Goal: Information Seeking & Learning: Learn about a topic

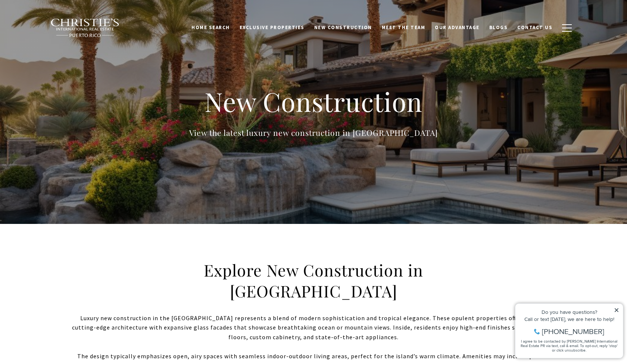
click at [617, 311] on icon at bounding box center [616, 310] width 5 height 5
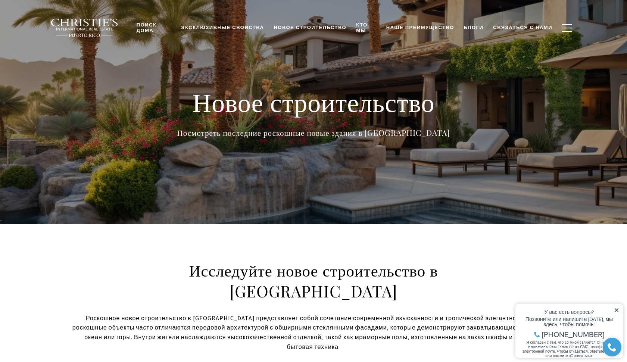
click at [617, 312] on icon at bounding box center [616, 310] width 5 height 5
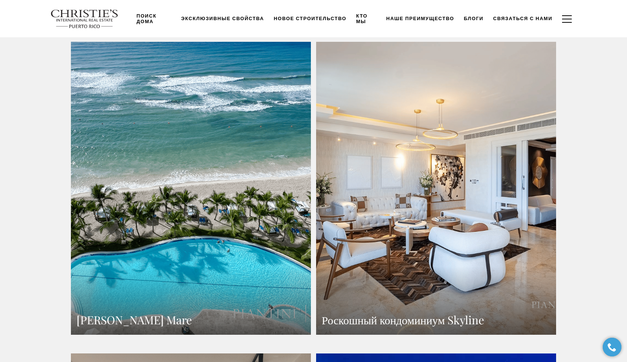
scroll to position [481, 0]
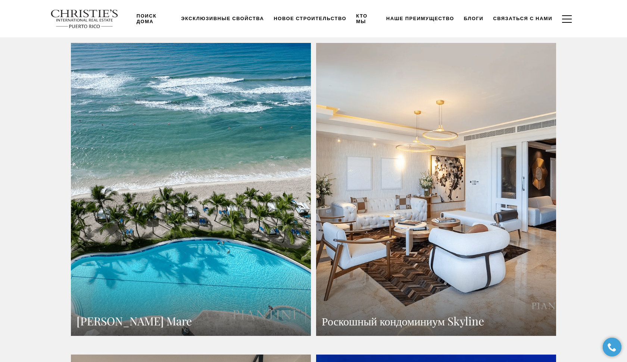
click at [241, 204] on link "Пентхаус Costa Mare" at bounding box center [191, 189] width 240 height 293
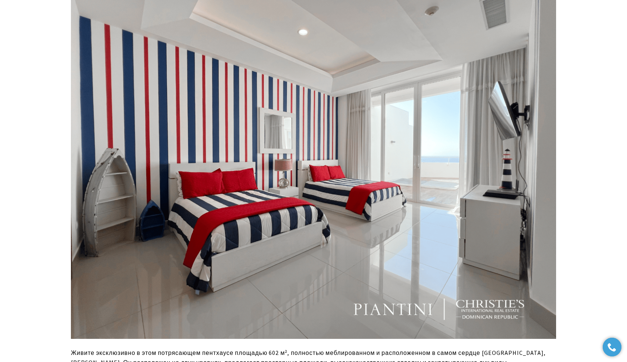
scroll to position [3099, 0]
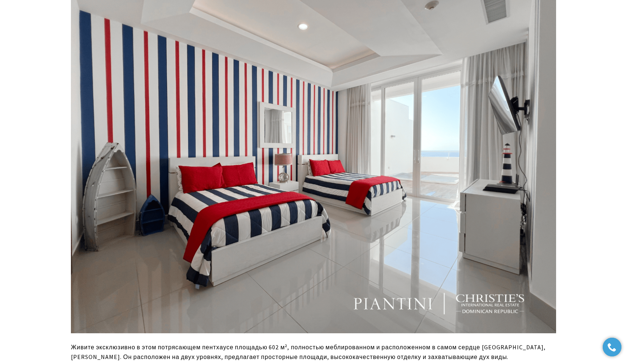
click at [469, 347] on p "Живите эксклюзивно в этом потрясающем пентхаусе площадью 602 м², полностью мебл…" at bounding box center [314, 352] width 486 height 19
copy p "Марбельи, Хуан Долио"
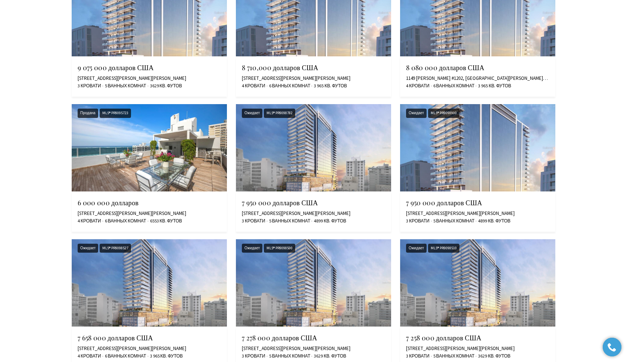
scroll to position [6950, 0]
click at [169, 145] on img at bounding box center [149, 147] width 155 height 87
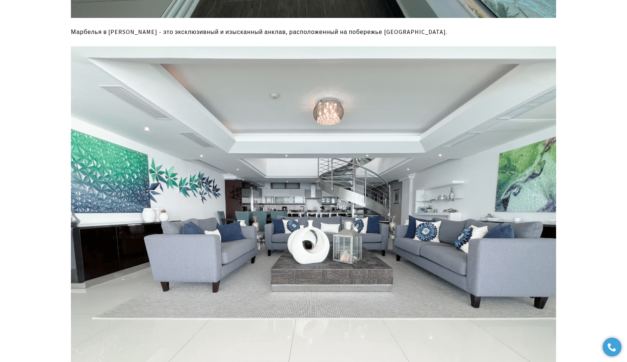
scroll to position [638, 0]
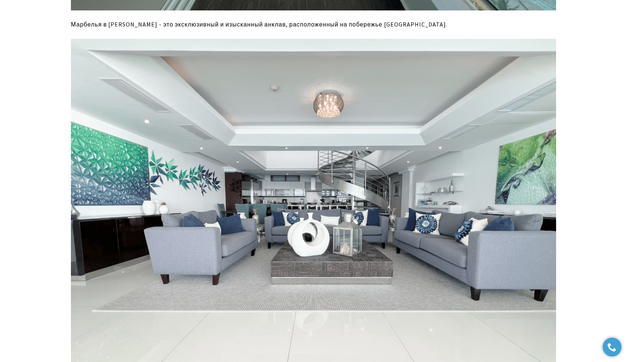
click at [325, 171] on img at bounding box center [314, 221] width 486 height 364
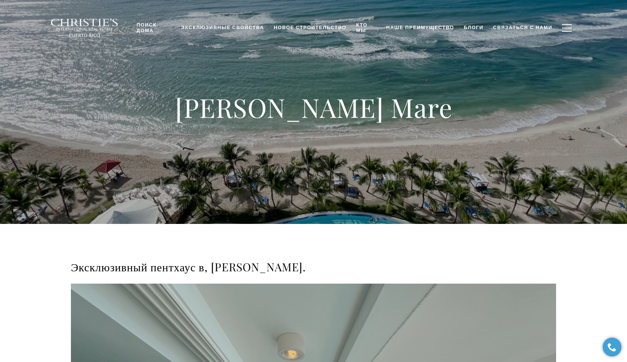
scroll to position [0, 0]
click at [109, 55] on div "Пентхаус Costa Mare" at bounding box center [313, 112] width 627 height 224
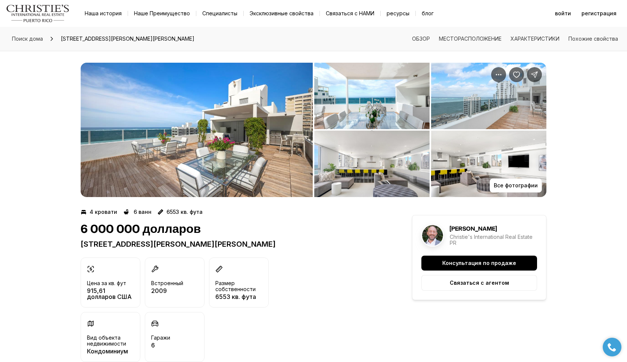
click at [201, 150] on img "Просмотр галереи изображений" at bounding box center [197, 130] width 232 height 134
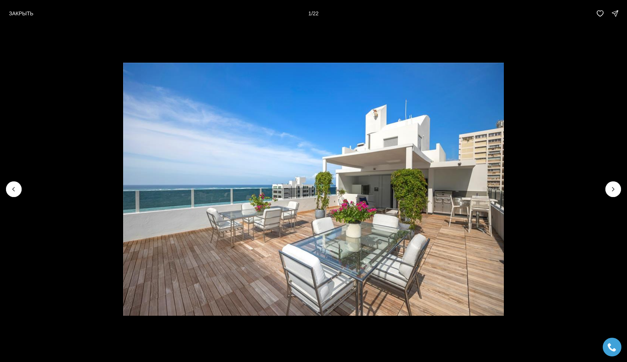
click at [391, 223] on img "1 из 22" at bounding box center [313, 190] width 381 height 254
click at [613, 187] on icon "Следующий слайд" at bounding box center [613, 189] width 7 height 7
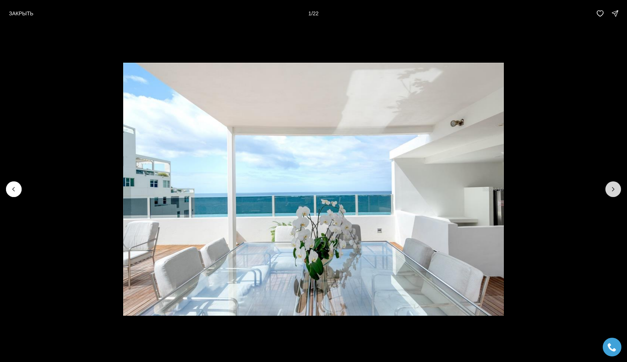
click at [613, 187] on icon "Next slide" at bounding box center [613, 189] width 7 height 7
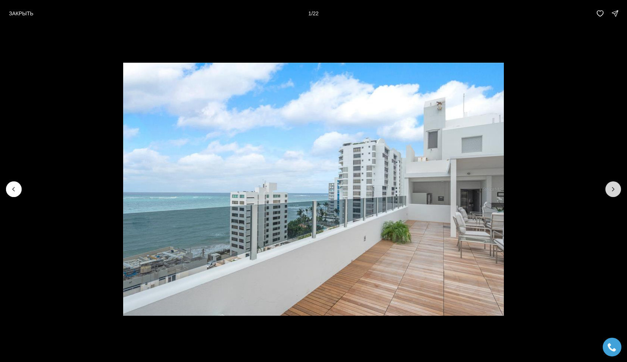
click at [613, 187] on icon "Next slide" at bounding box center [613, 189] width 7 height 7
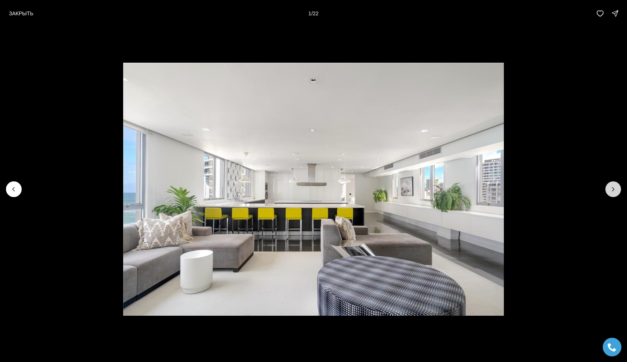
click at [613, 187] on icon "Next slide" at bounding box center [613, 189] width 7 height 7
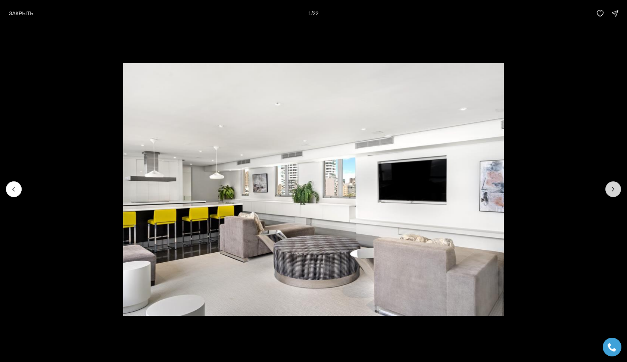
click at [613, 187] on icon "Next slide" at bounding box center [613, 189] width 7 height 7
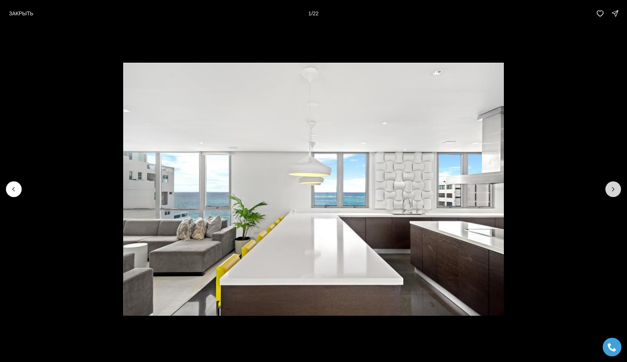
click at [613, 187] on icon "Next slide" at bounding box center [613, 189] width 7 height 7
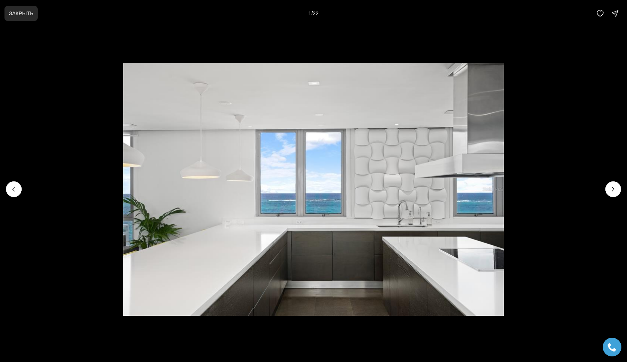
click at [28, 15] on p "ЗАКРЫТЬ" at bounding box center [21, 13] width 24 height 6
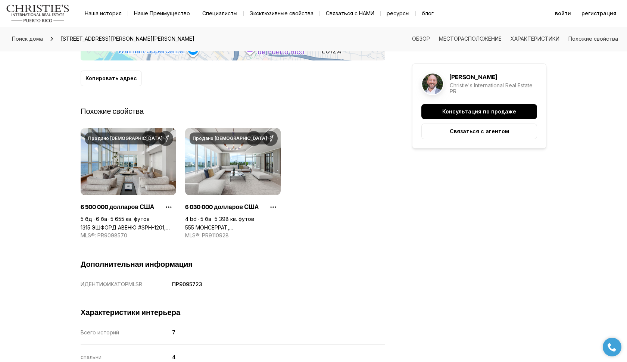
scroll to position [563, 0]
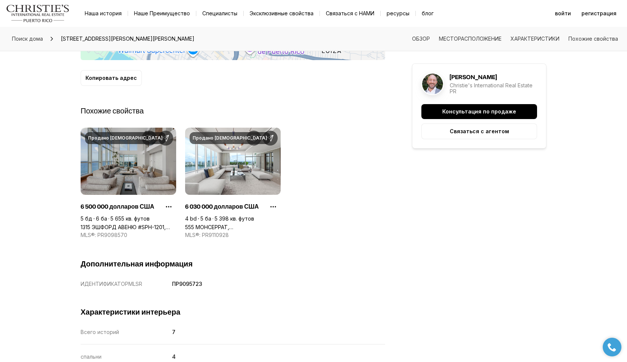
click at [139, 224] on link "1315 ЭШФОРД АВЕНЮ #SPH-1201, САН-ХУАН PR, 00907" at bounding box center [129, 227] width 96 height 6
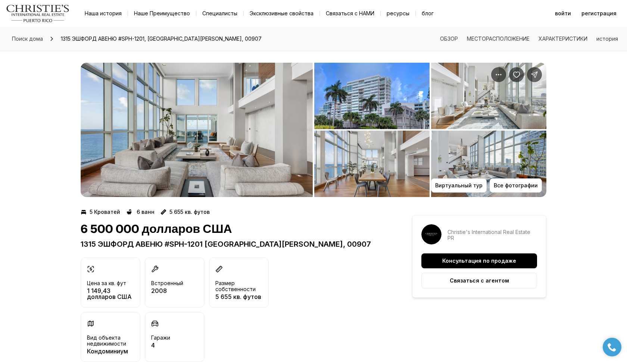
click at [165, 125] on img "Просмотр галереи изображений" at bounding box center [197, 130] width 232 height 134
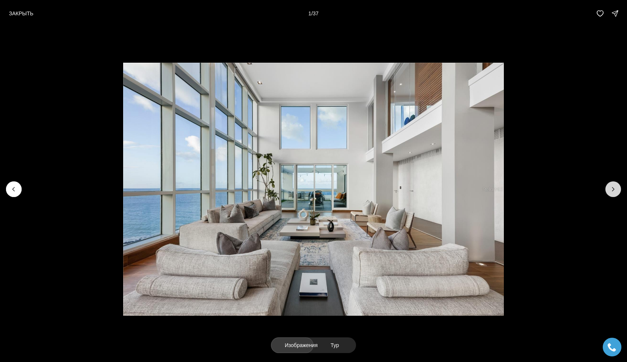
click at [611, 190] on icon "Следующий слайд" at bounding box center [613, 189] width 7 height 7
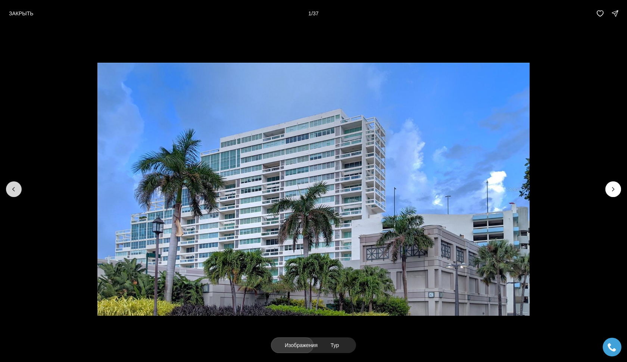
click at [10, 192] on icon "Previous slide" at bounding box center [13, 189] width 7 height 7
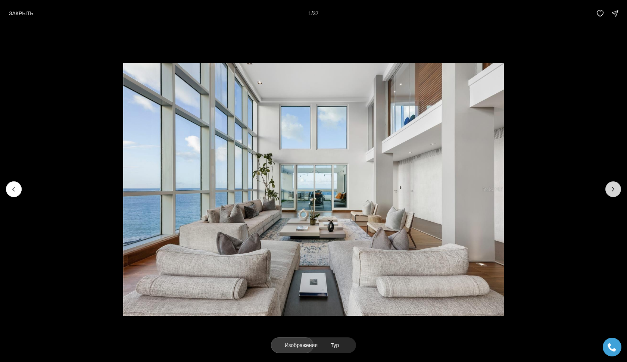
click at [612, 188] on icon "Next slide" at bounding box center [613, 189] width 7 height 7
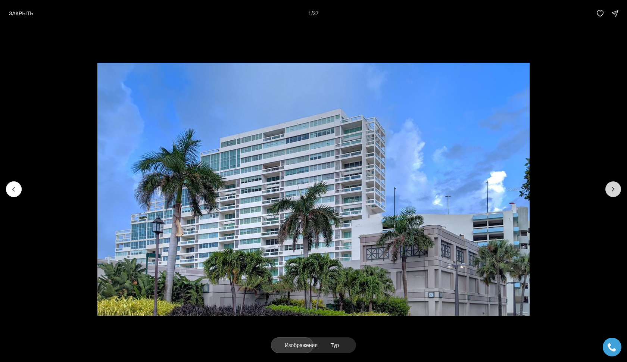
click at [612, 188] on icon "Next slide" at bounding box center [613, 189] width 7 height 7
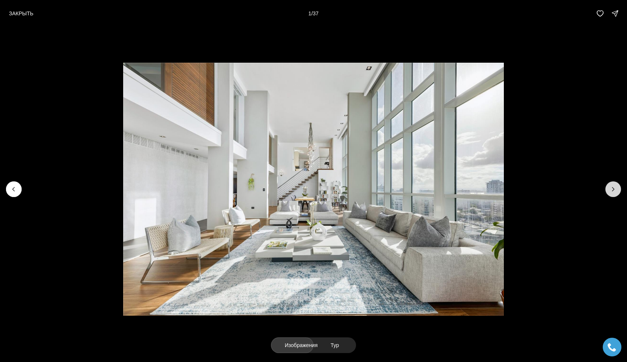
click at [612, 188] on icon "Next slide" at bounding box center [613, 189] width 7 height 7
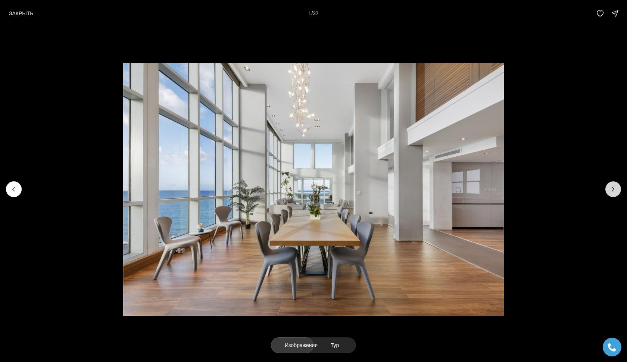
click at [612, 188] on icon "Next slide" at bounding box center [613, 189] width 7 height 7
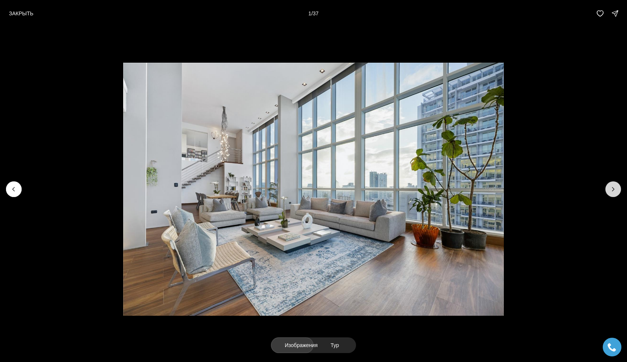
click at [612, 188] on icon "Next slide" at bounding box center [613, 189] width 7 height 7
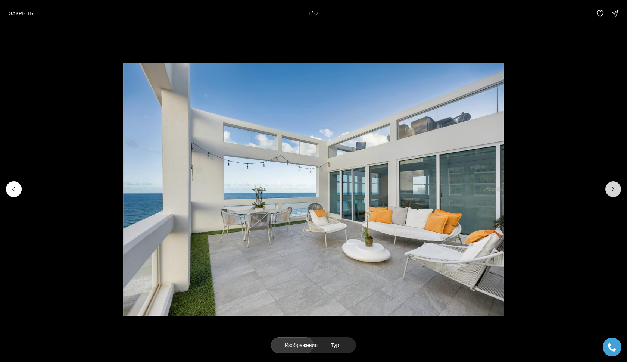
click at [612, 188] on icon "Next slide" at bounding box center [613, 189] width 7 height 7
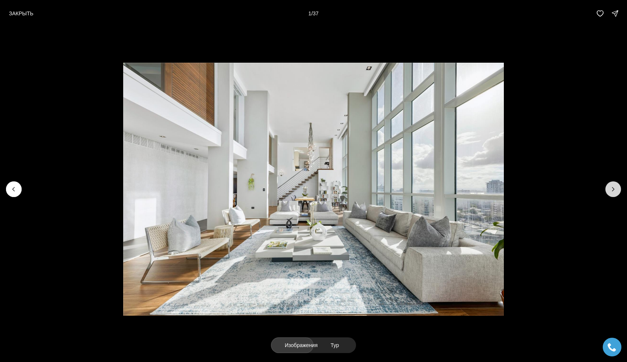
click at [612, 188] on icon "Next slide" at bounding box center [613, 189] width 7 height 7
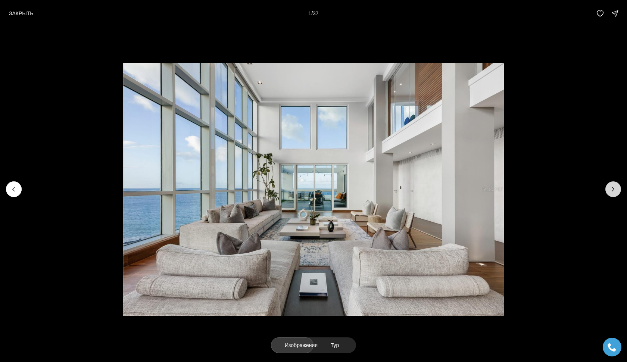
click at [612, 188] on icon "Next slide" at bounding box center [613, 189] width 7 height 7
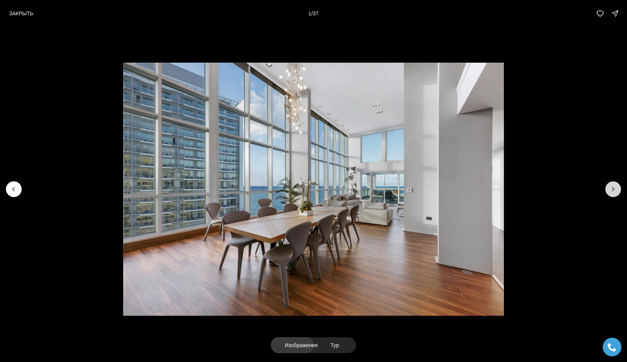
click at [610, 187] on icon "Next slide" at bounding box center [613, 189] width 7 height 7
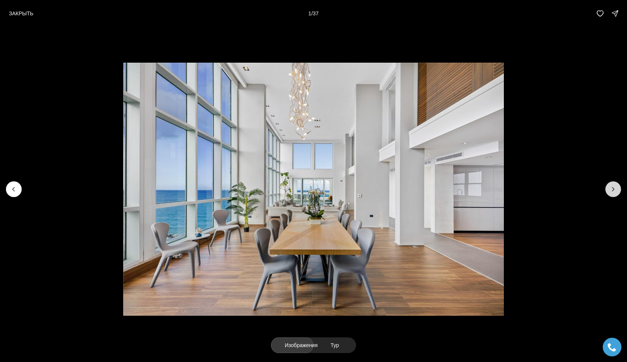
click at [610, 187] on icon "Next slide" at bounding box center [613, 189] width 7 height 7
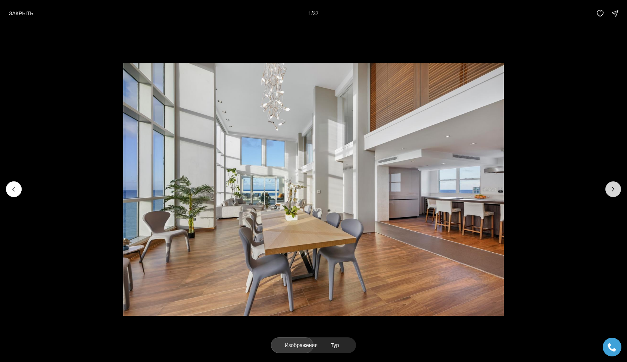
click at [610, 187] on icon "Next slide" at bounding box center [613, 189] width 7 height 7
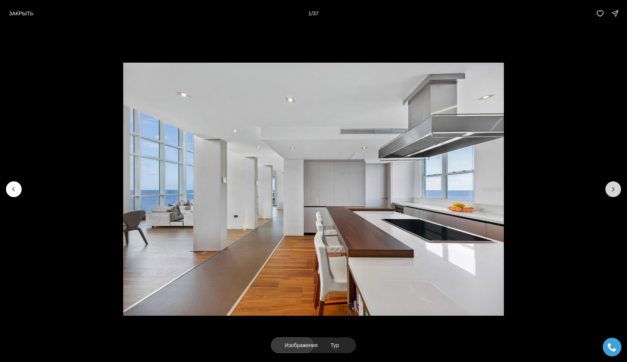
click at [610, 187] on icon "Next slide" at bounding box center [613, 189] width 7 height 7
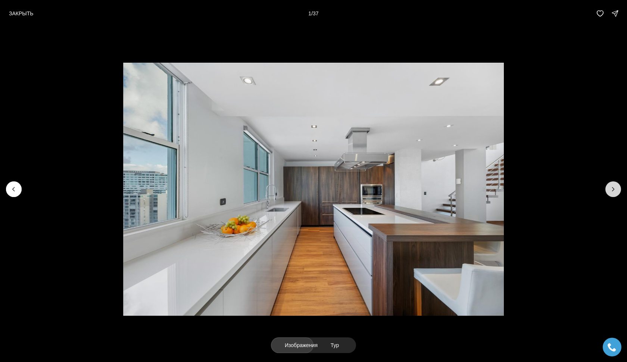
click at [610, 187] on icon "Next slide" at bounding box center [613, 189] width 7 height 7
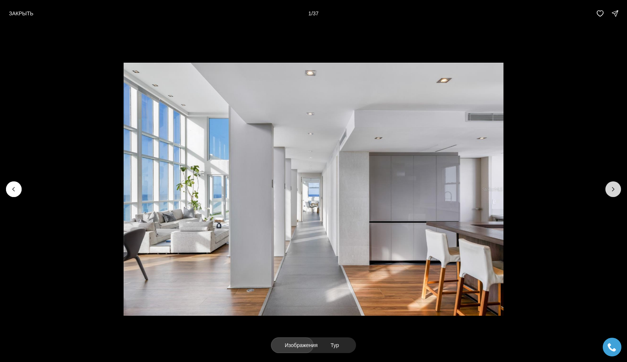
click at [610, 187] on icon "Next slide" at bounding box center [613, 189] width 7 height 7
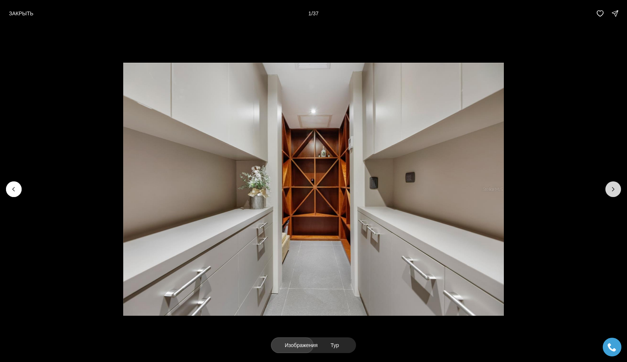
click at [610, 187] on icon "Next slide" at bounding box center [613, 189] width 7 height 7
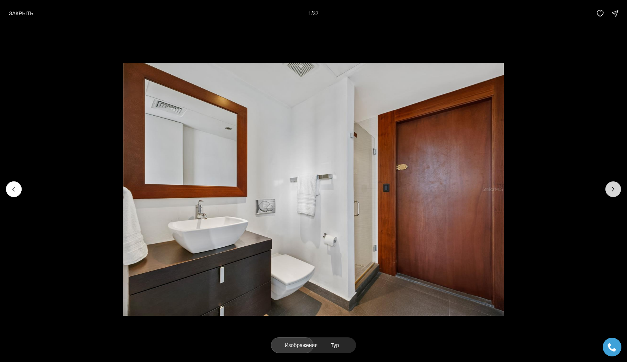
click at [610, 187] on icon "Next slide" at bounding box center [613, 189] width 7 height 7
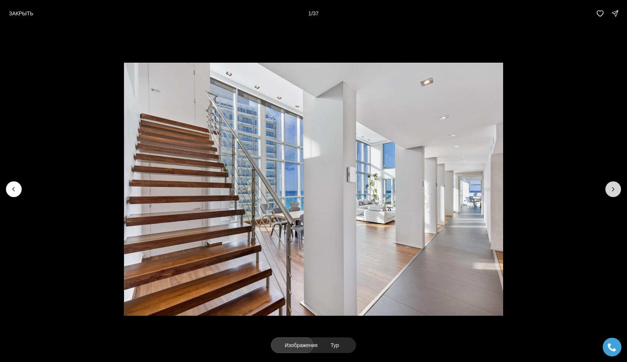
click at [612, 187] on icon "Next slide" at bounding box center [613, 189] width 7 height 7
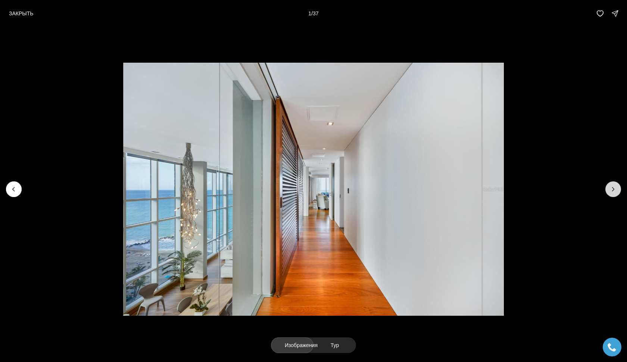
click at [612, 187] on icon "Next slide" at bounding box center [613, 189] width 7 height 7
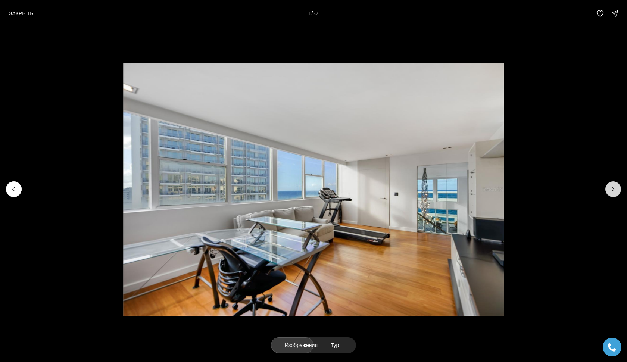
click at [612, 187] on icon "Next slide" at bounding box center [613, 189] width 7 height 7
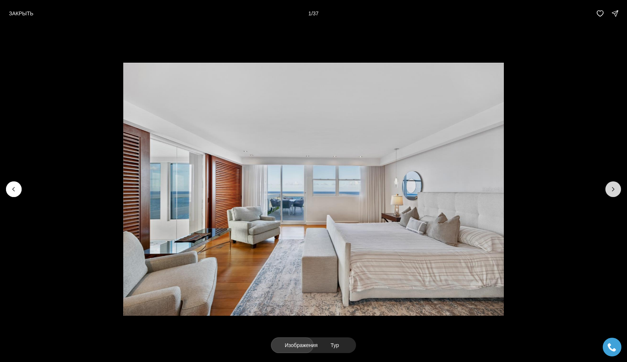
click at [612, 187] on icon "Next slide" at bounding box center [613, 189] width 7 height 7
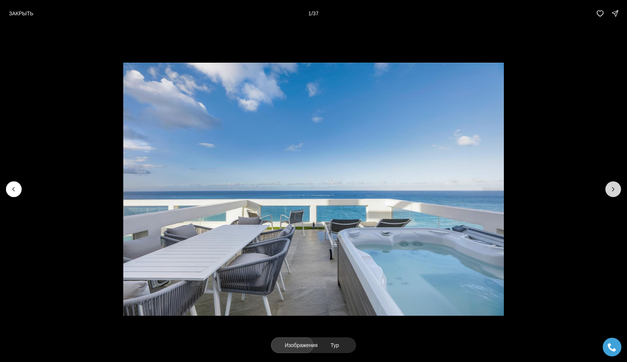
click at [612, 187] on icon "Next slide" at bounding box center [613, 189] width 7 height 7
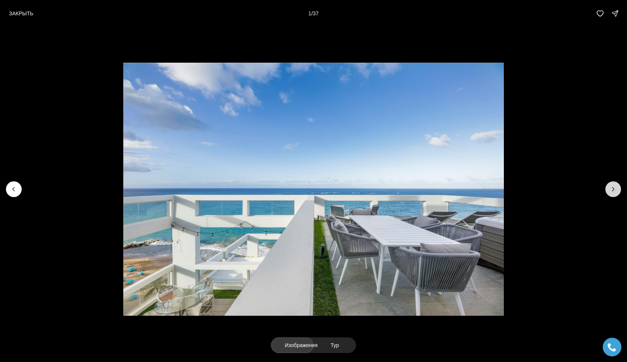
click at [612, 187] on icon "Next slide" at bounding box center [613, 189] width 7 height 7
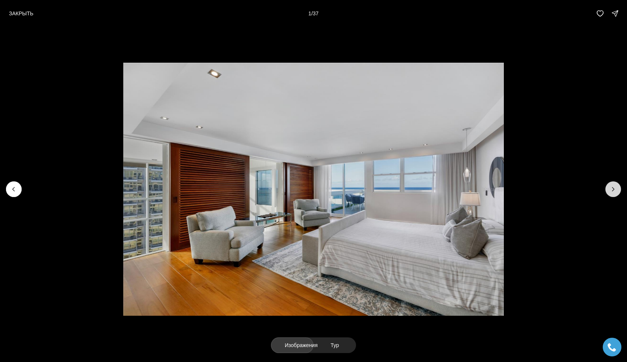
click at [612, 187] on icon "Next slide" at bounding box center [613, 189] width 7 height 7
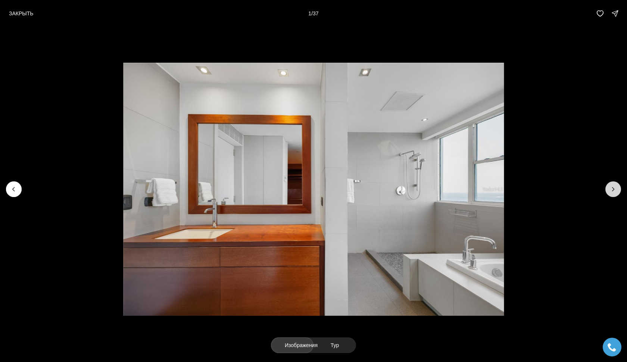
click at [612, 187] on icon "Next slide" at bounding box center [613, 189] width 7 height 7
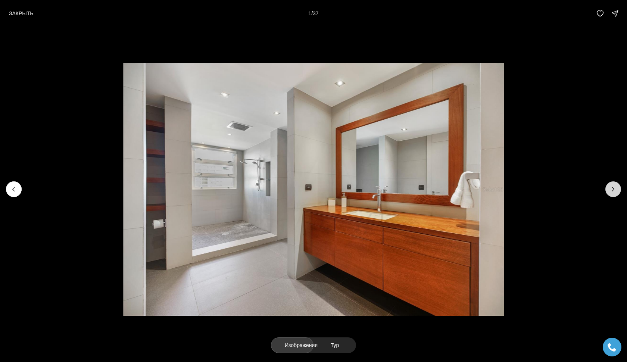
click at [612, 187] on icon "Next slide" at bounding box center [613, 189] width 7 height 7
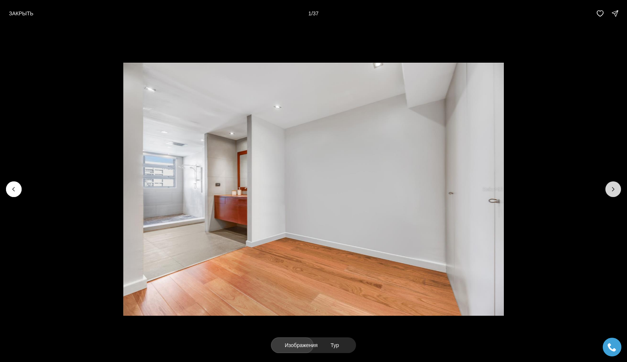
click at [612, 187] on icon "Next slide" at bounding box center [613, 189] width 7 height 7
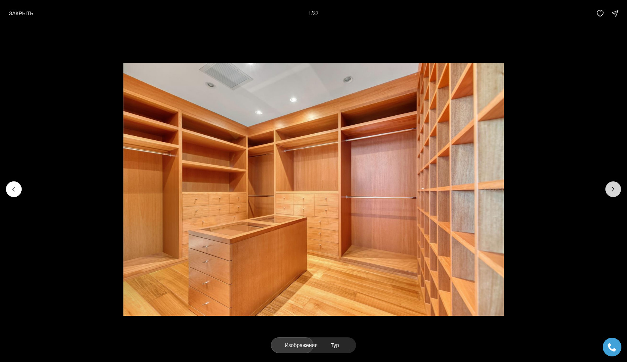
click at [612, 187] on icon "Next slide" at bounding box center [613, 189] width 7 height 7
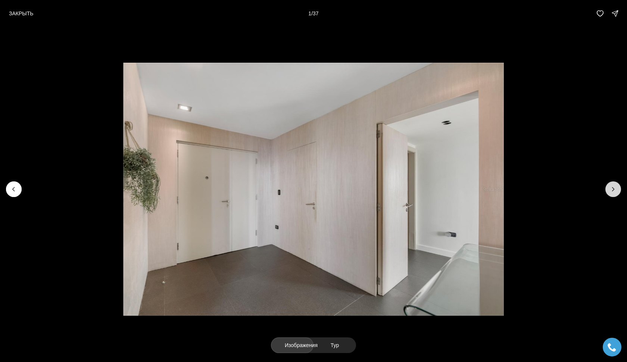
click at [612, 187] on icon "Next slide" at bounding box center [613, 189] width 7 height 7
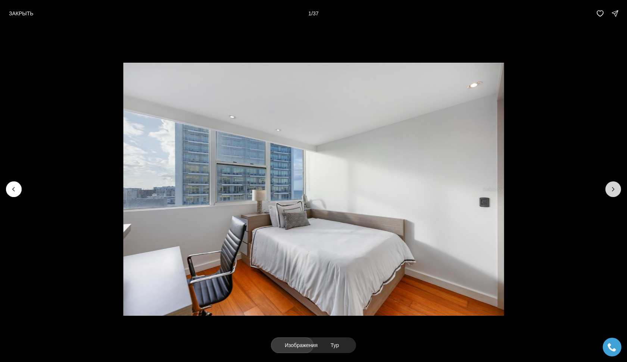
click at [612, 187] on icon "Next slide" at bounding box center [613, 189] width 7 height 7
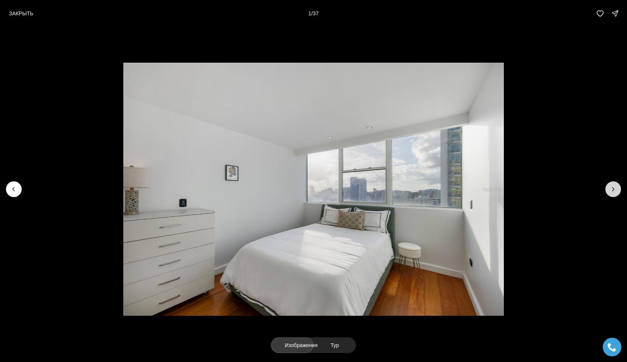
click at [612, 187] on icon "Next slide" at bounding box center [613, 189] width 7 height 7
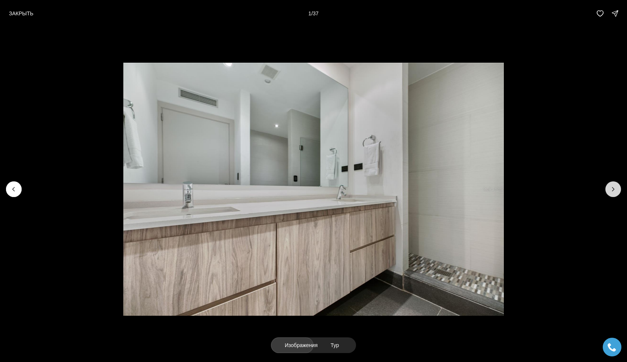
click at [612, 187] on icon "Next slide" at bounding box center [613, 189] width 7 height 7
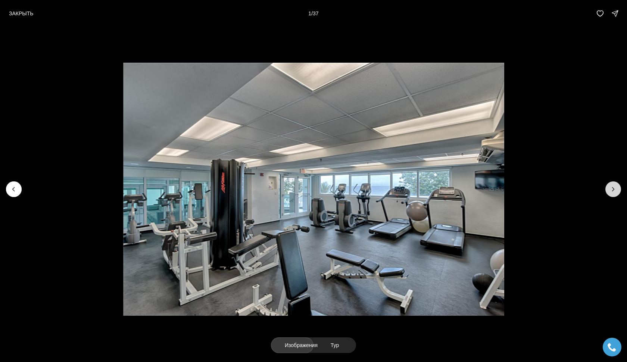
click at [612, 187] on icon "Next slide" at bounding box center [613, 189] width 7 height 7
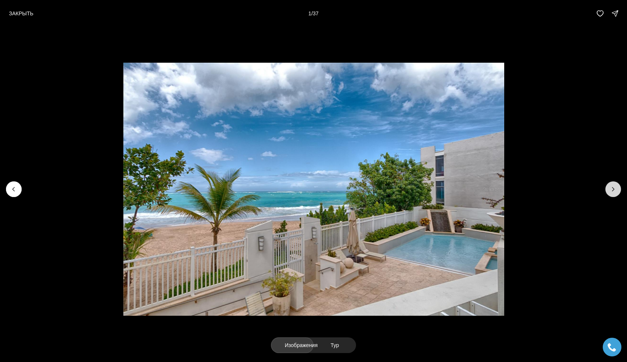
click at [614, 189] on icon "Next slide" at bounding box center [614, 189] width 2 height 4
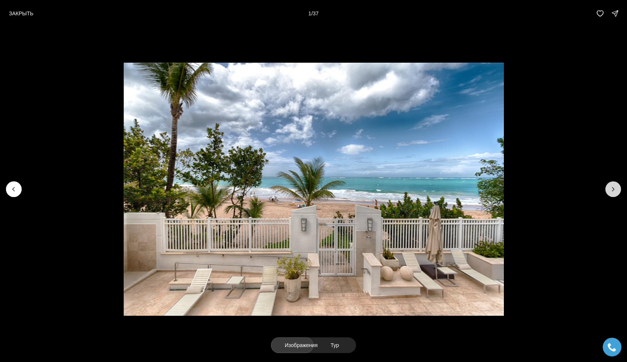
click at [614, 189] on icon "Next slide" at bounding box center [614, 189] width 2 height 4
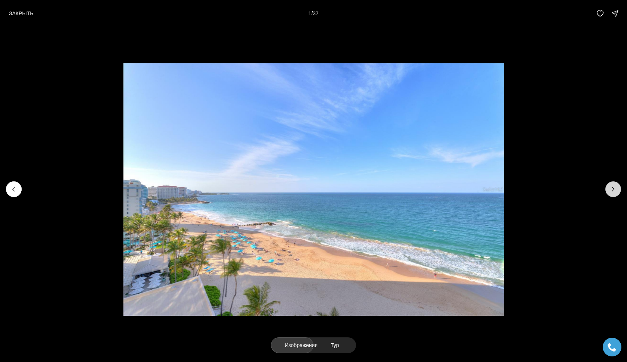
click at [614, 189] on icon "Next slide" at bounding box center [614, 189] width 2 height 4
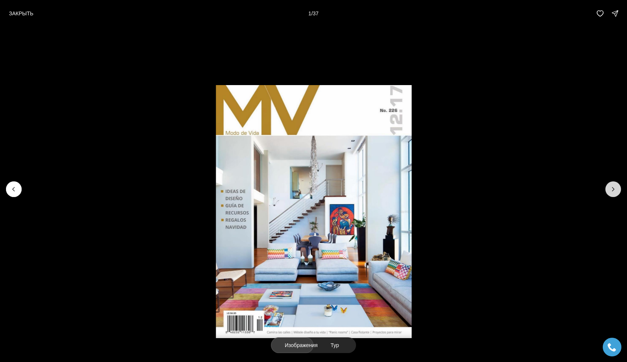
click at [614, 189] on div at bounding box center [614, 190] width 16 height 16
click at [26, 15] on p "ЗАКРЫТЬ" at bounding box center [21, 13] width 24 height 6
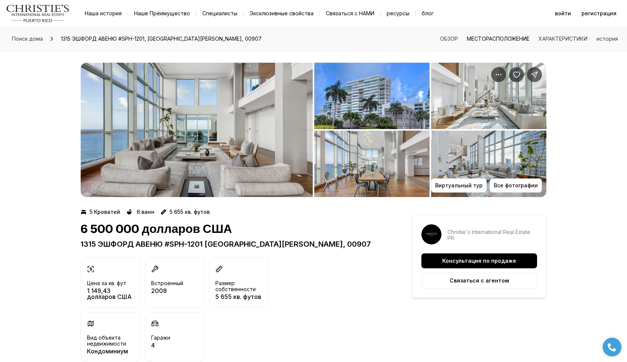
click at [484, 37] on link "МЕСТОРАСПОЛОЖЕНИЕ" at bounding box center [498, 38] width 63 height 6
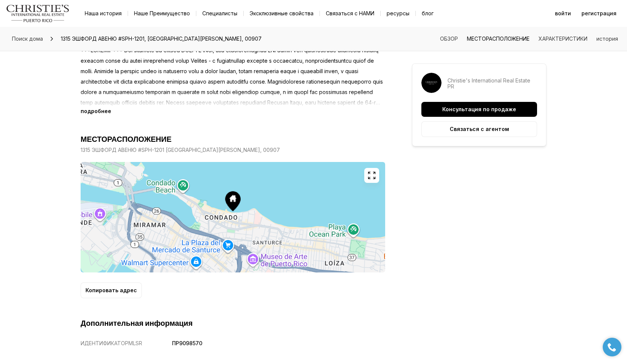
scroll to position [410, 0]
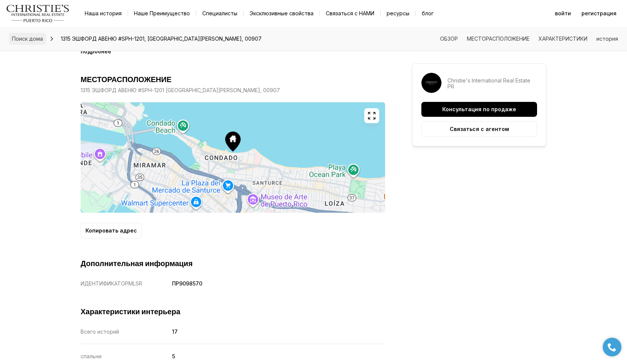
click at [23, 38] on span "Поиск дома" at bounding box center [27, 38] width 31 height 6
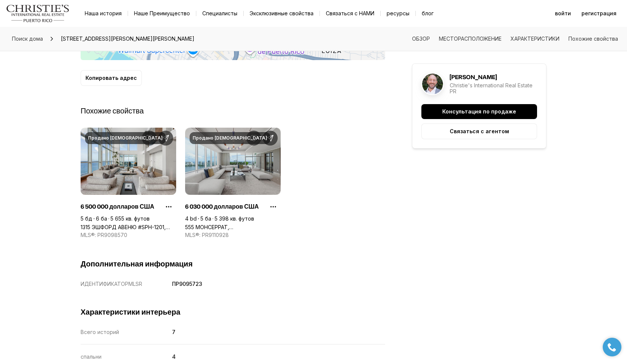
click at [238, 224] on link "555 МОНСЕРРАТ, [GEOGRAPHIC_DATA][PERSON_NAME] PR, 00907" at bounding box center [233, 227] width 96 height 6
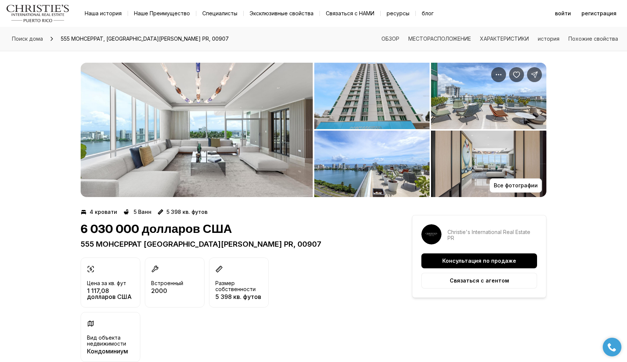
click at [234, 143] on img "Просмотр галереи изображений" at bounding box center [197, 130] width 232 height 134
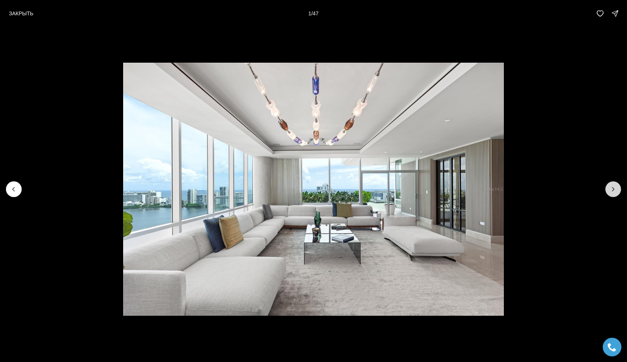
click at [612, 189] on icon "Следующий слайд" at bounding box center [613, 189] width 7 height 7
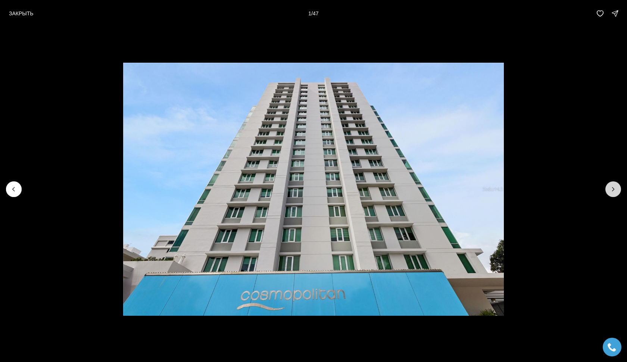
click at [612, 189] on icon "Next slide" at bounding box center [613, 189] width 7 height 7
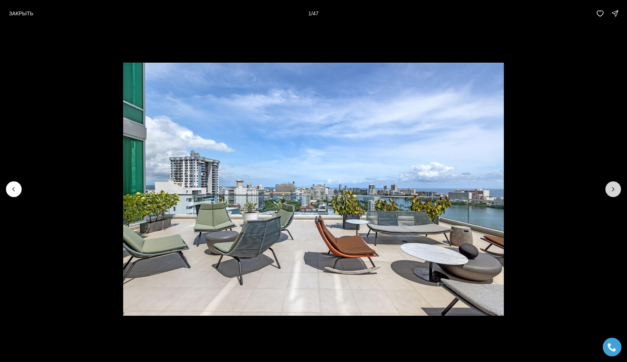
click at [612, 189] on icon "Next slide" at bounding box center [613, 189] width 7 height 7
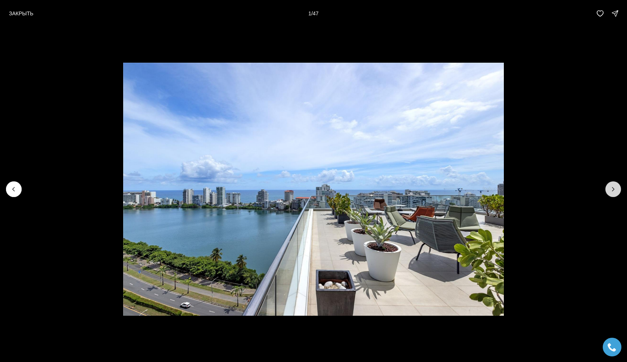
click at [612, 189] on icon "Next slide" at bounding box center [613, 189] width 7 height 7
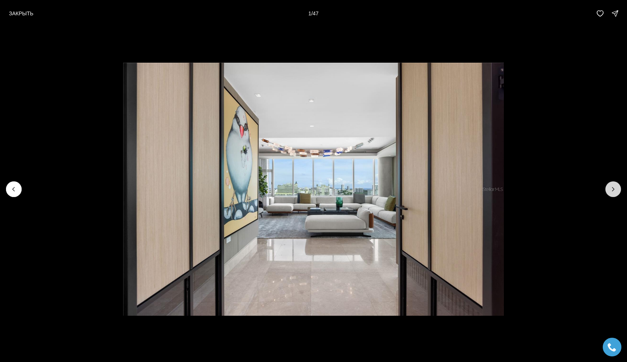
click at [612, 189] on icon "Next slide" at bounding box center [613, 189] width 7 height 7
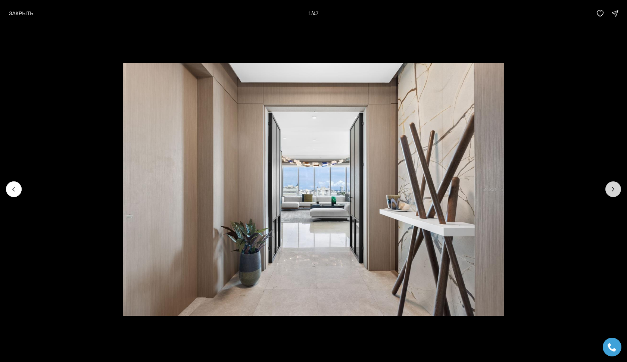
click at [612, 189] on icon "Next slide" at bounding box center [613, 189] width 7 height 7
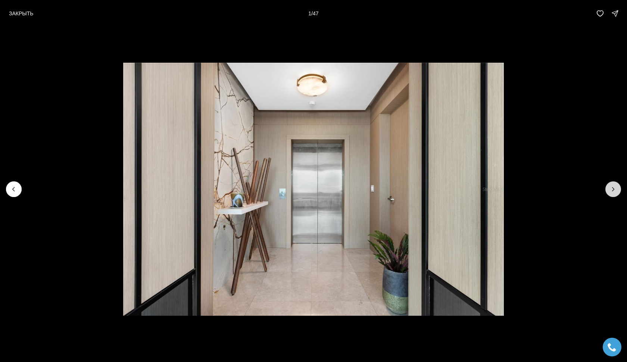
click at [612, 189] on icon "Next slide" at bounding box center [613, 189] width 7 height 7
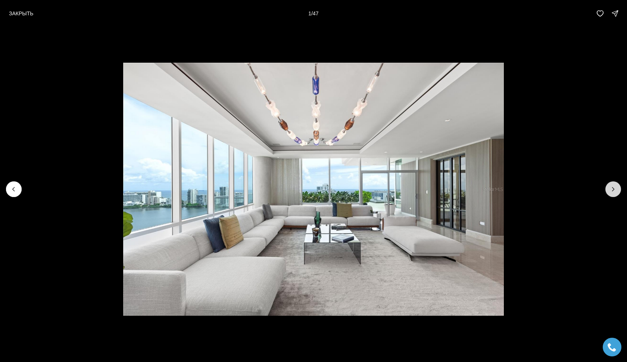
click at [612, 189] on icon "Next slide" at bounding box center [613, 189] width 7 height 7
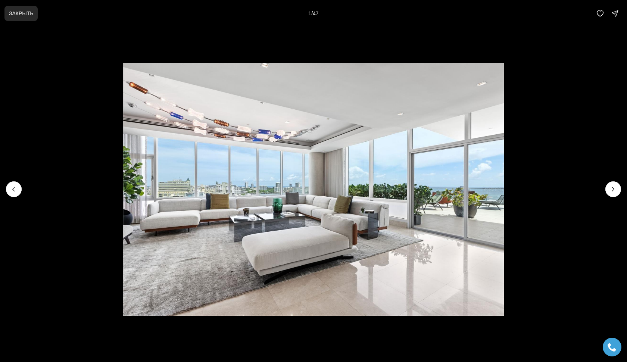
click at [18, 14] on p "ЗАКРЫТЬ" at bounding box center [21, 13] width 24 height 6
